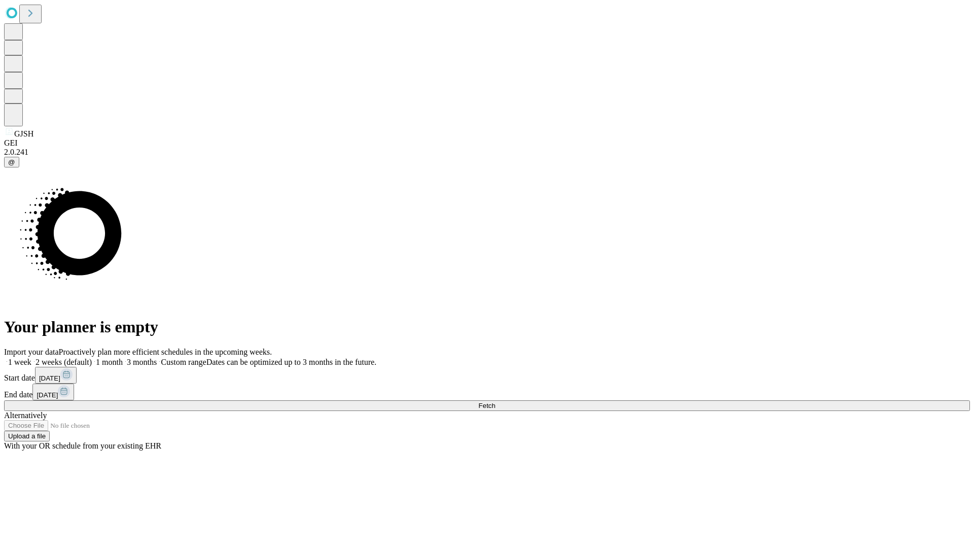
click at [495, 402] on span "Fetch" at bounding box center [486, 406] width 17 height 8
